Goal: Obtain resource: Download file/media

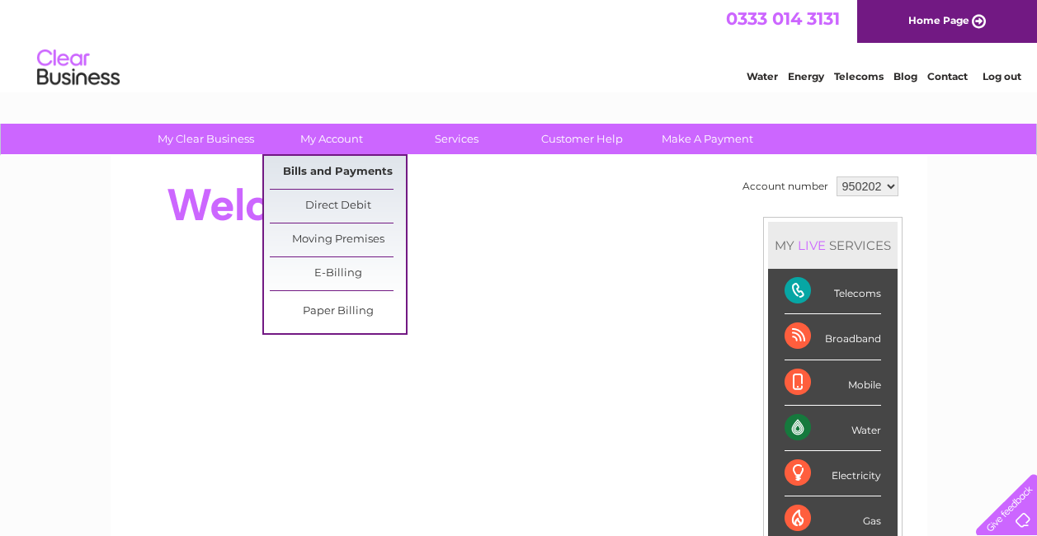
click at [330, 163] on link "Bills and Payments" at bounding box center [338, 172] width 136 height 33
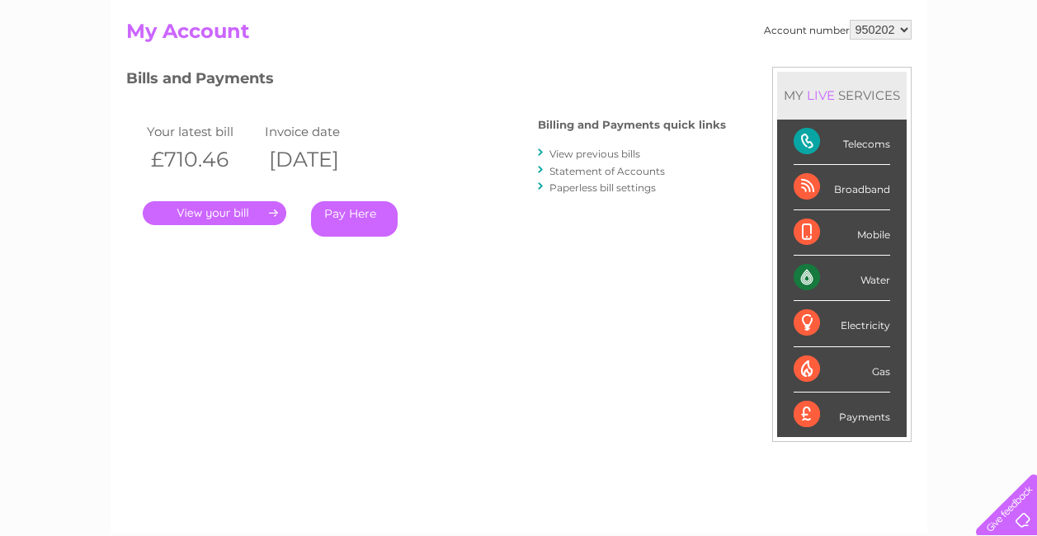
scroll to position [83, 0]
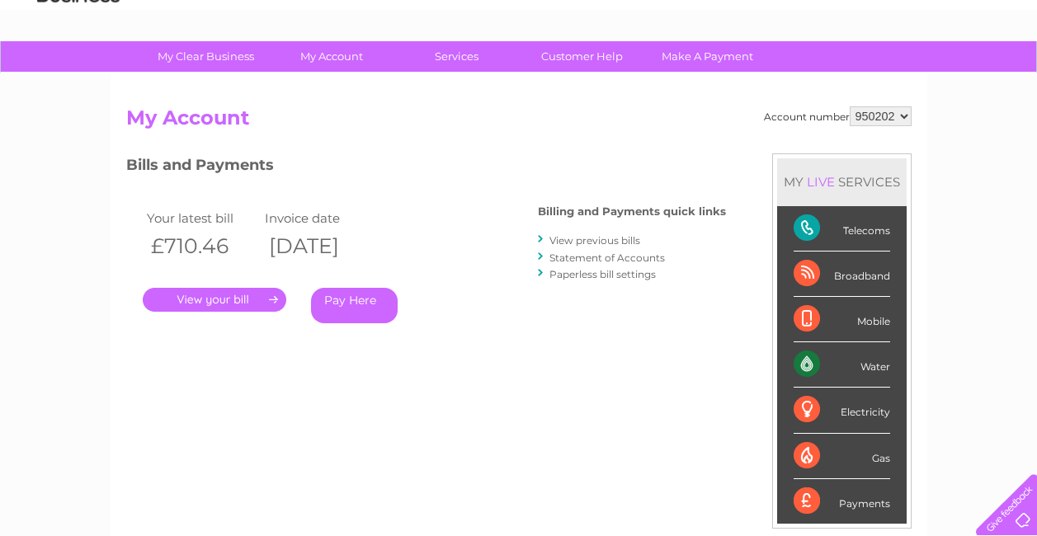
click at [219, 291] on link "." at bounding box center [215, 300] width 144 height 24
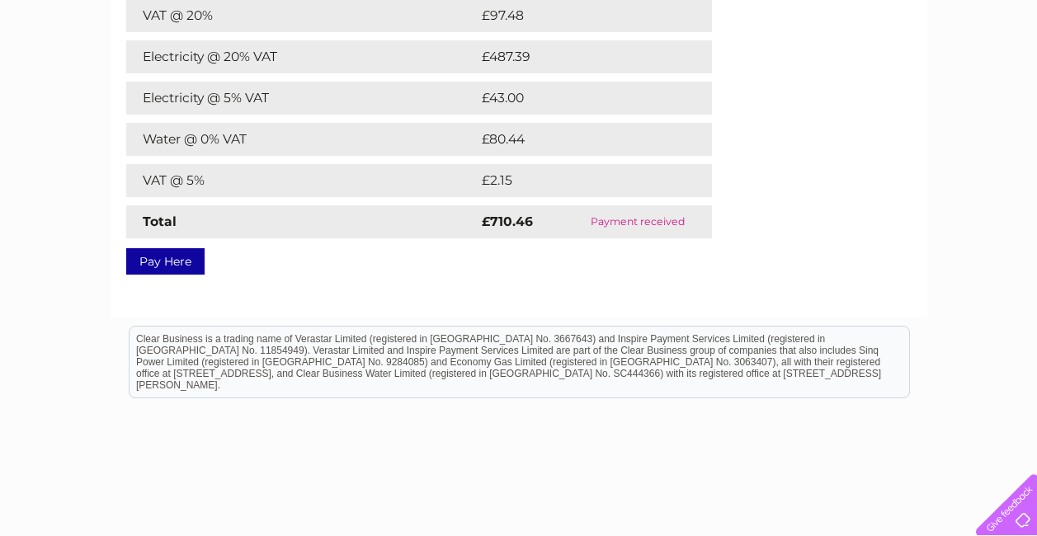
scroll to position [129, 0]
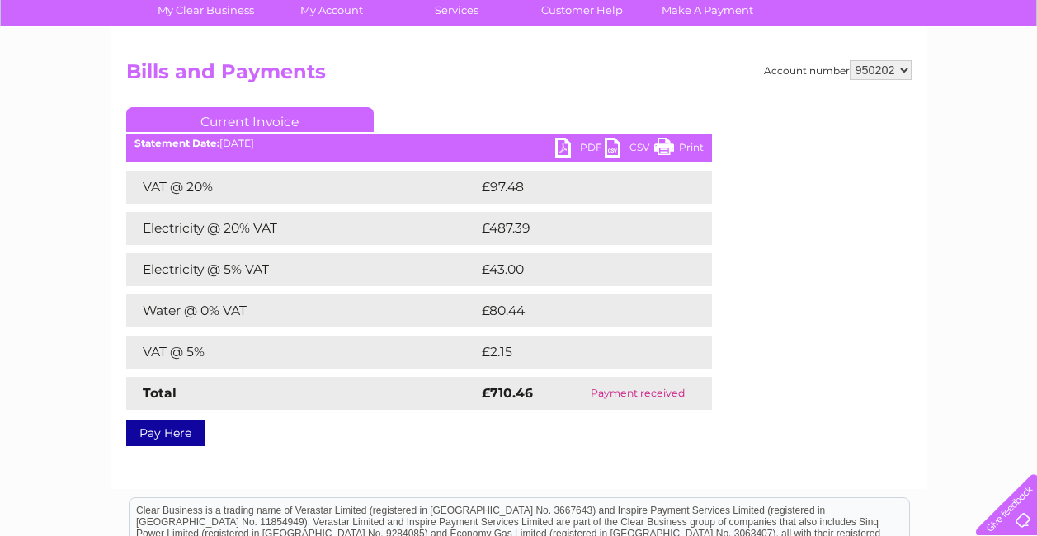
click at [694, 151] on link "Print" at bounding box center [680, 150] width 50 height 24
click at [572, 154] on link "PDF" at bounding box center [580, 150] width 50 height 24
click at [2, 195] on div "My Clear Business Login Details My Details My Preferences Link Account My Accou…" at bounding box center [518, 383] width 1037 height 777
